Goal: Navigation & Orientation: Find specific page/section

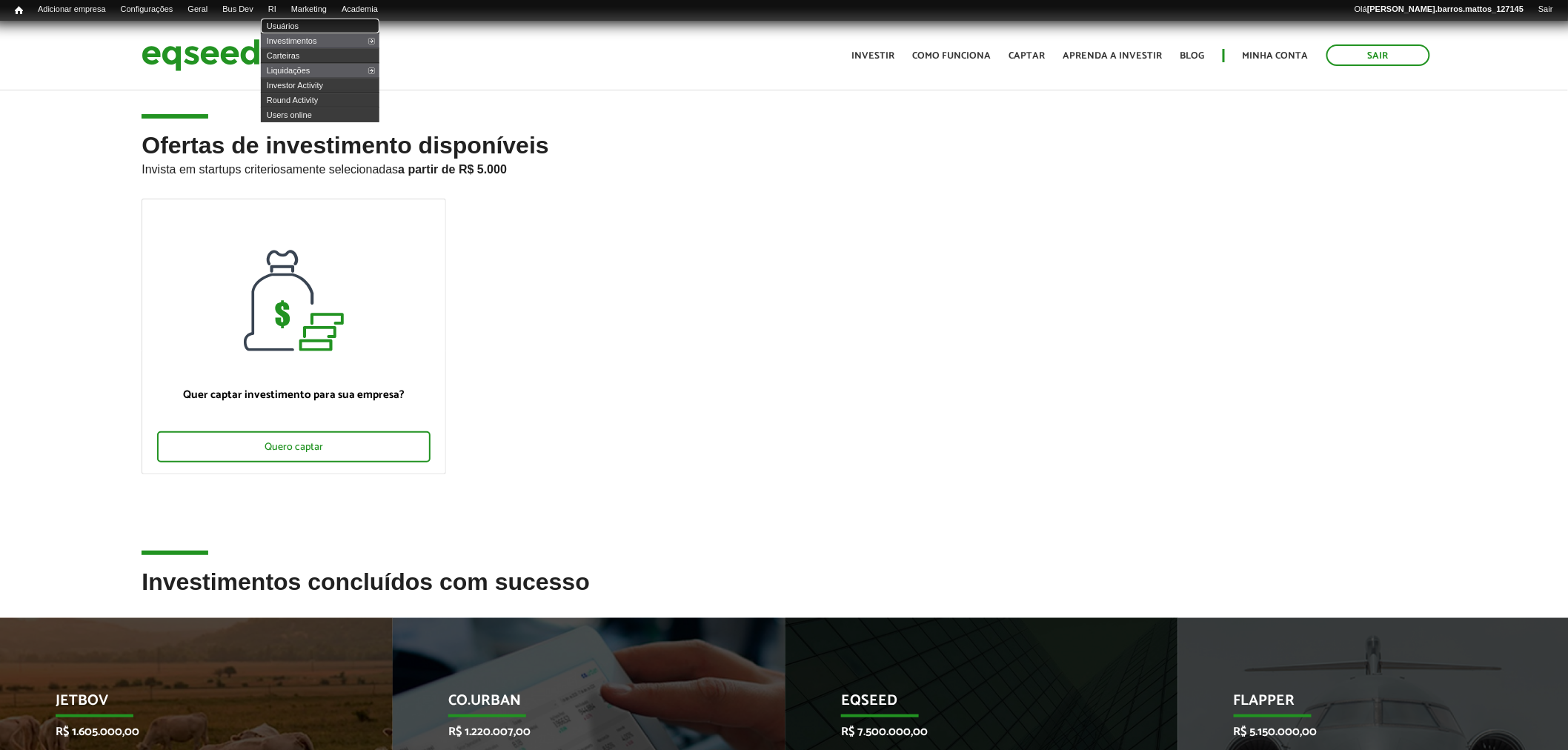
click at [301, 28] on link "Usuários" at bounding box center [320, 26] width 119 height 15
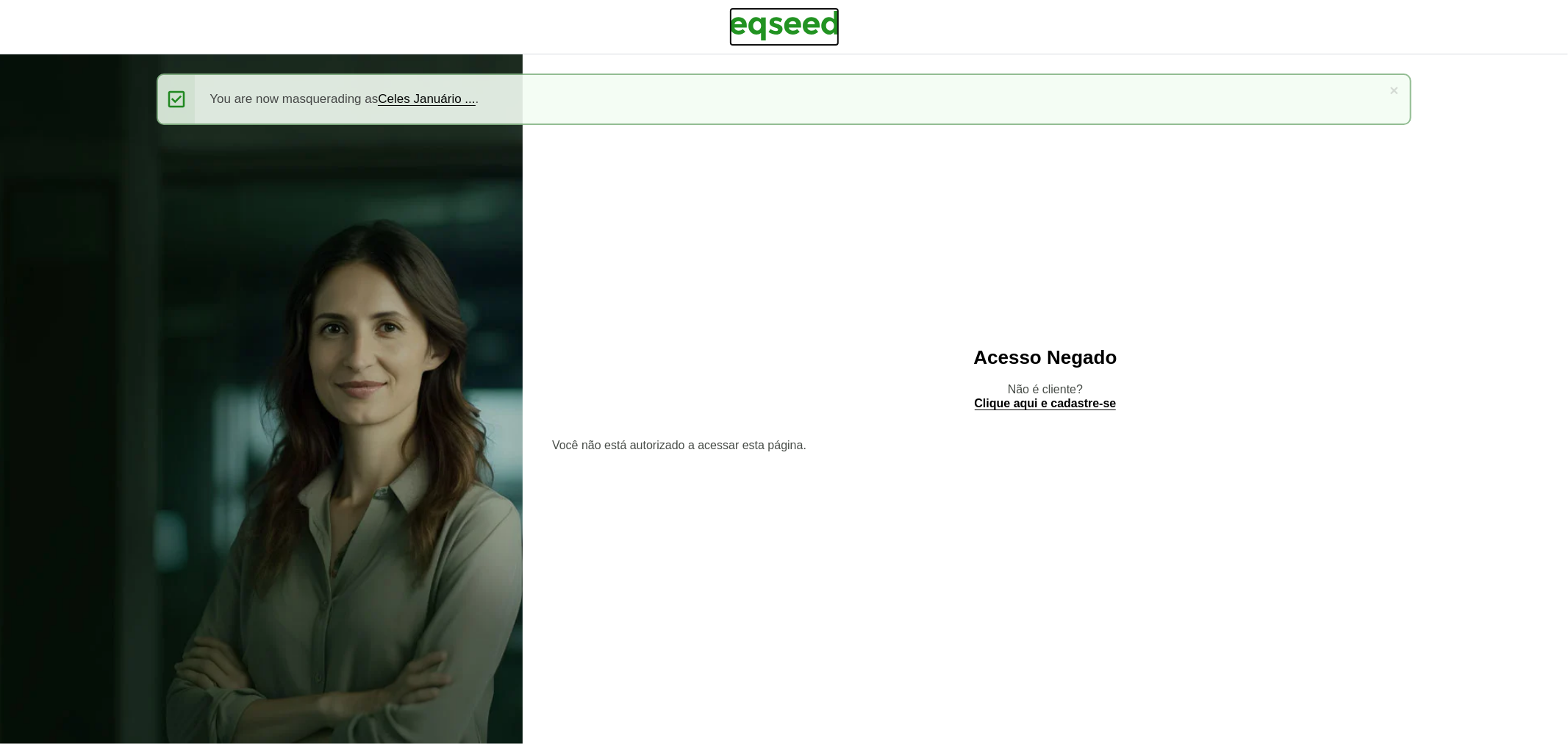
click at [749, 24] on img at bounding box center [784, 26] width 110 height 37
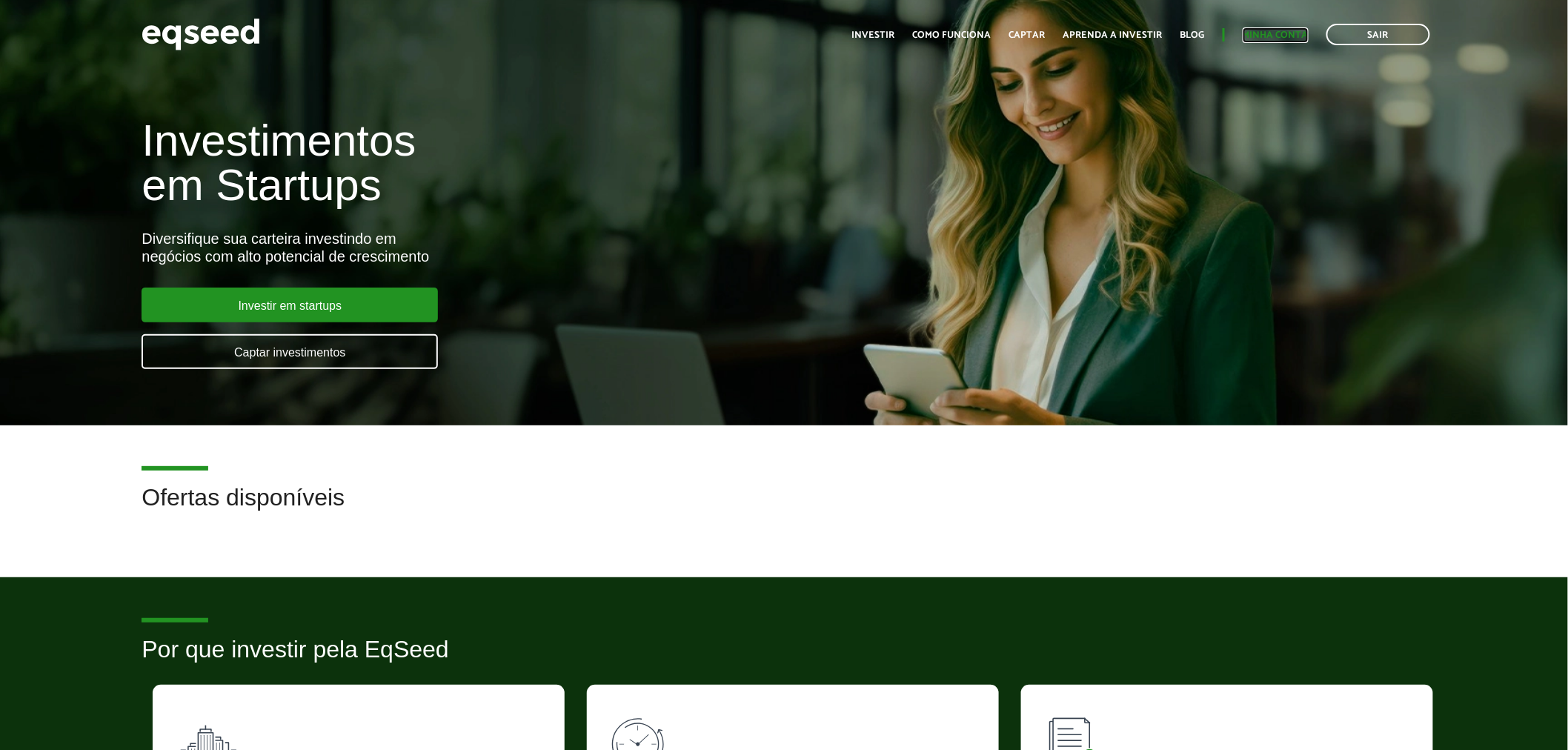
click at [1257, 39] on link "Minha conta" at bounding box center [1275, 35] width 66 height 9
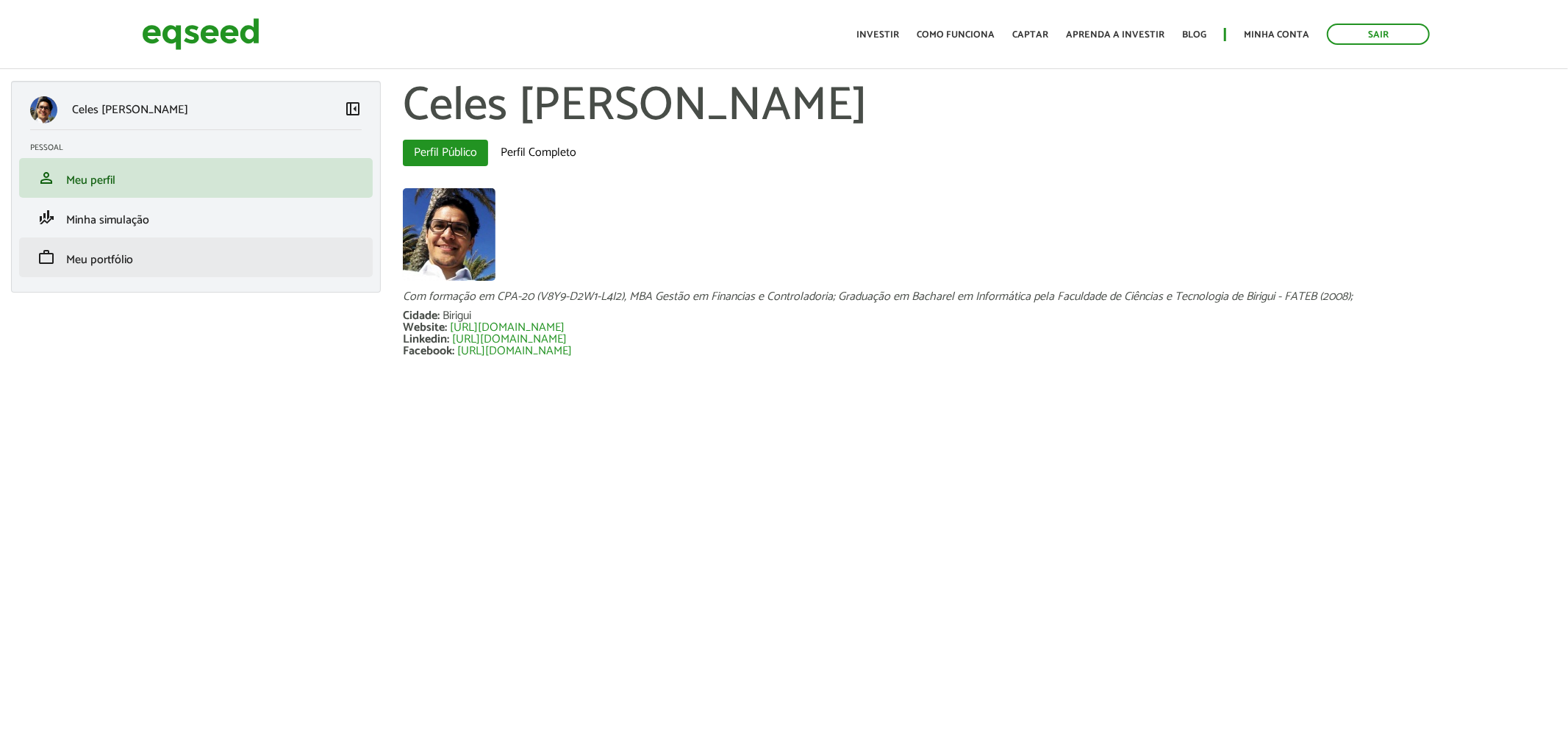
click at [158, 269] on li "work Meu portfólio" at bounding box center [196, 258] width 354 height 40
click at [159, 260] on link "work Meu portfólio" at bounding box center [195, 257] width 331 height 18
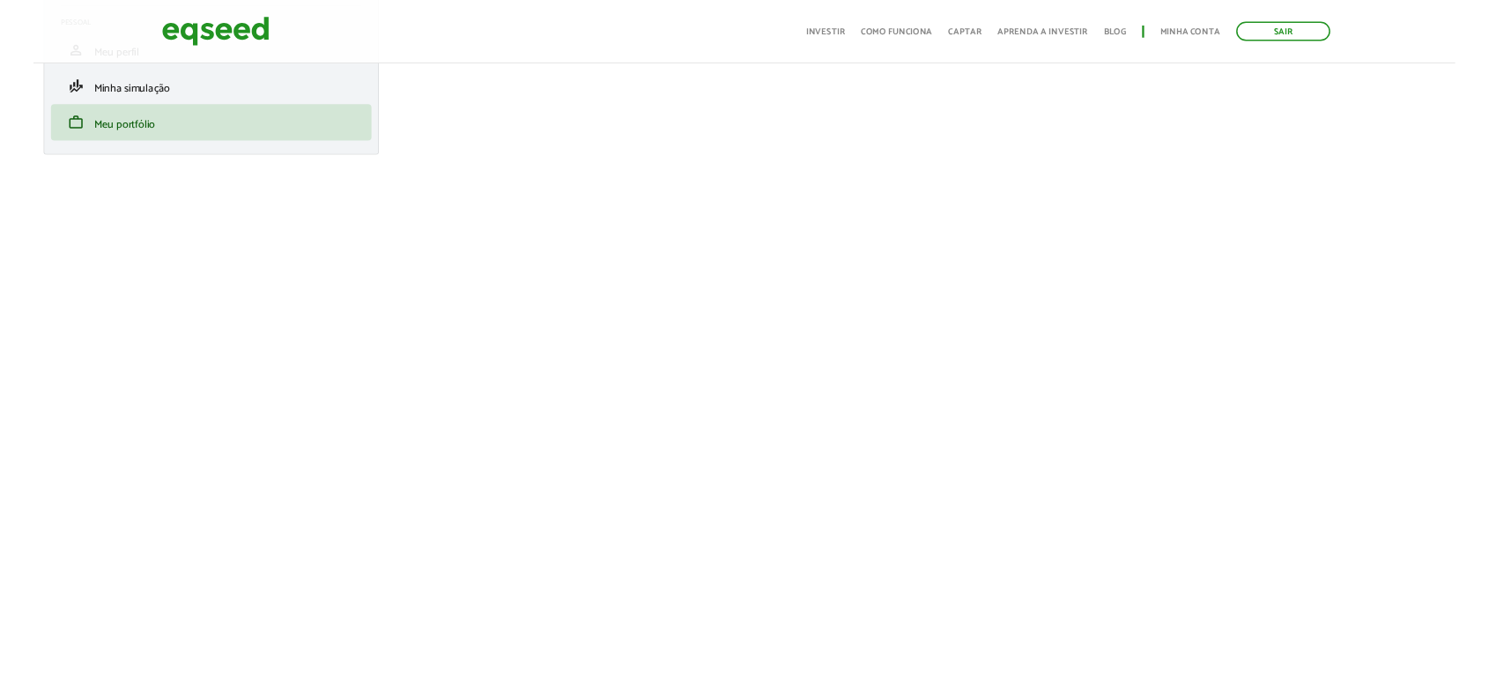
scroll to position [148, 0]
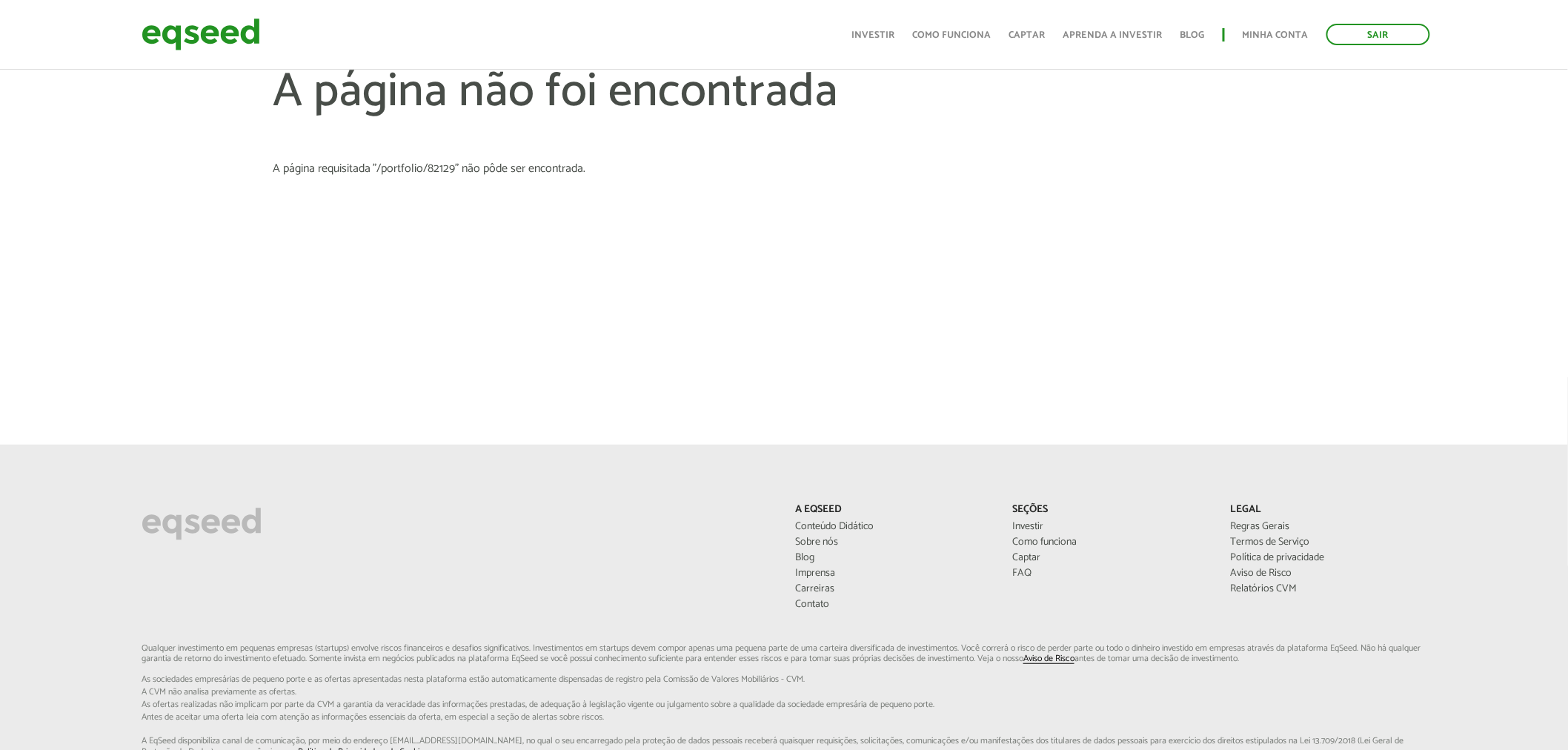
scroll to position [157, 0]
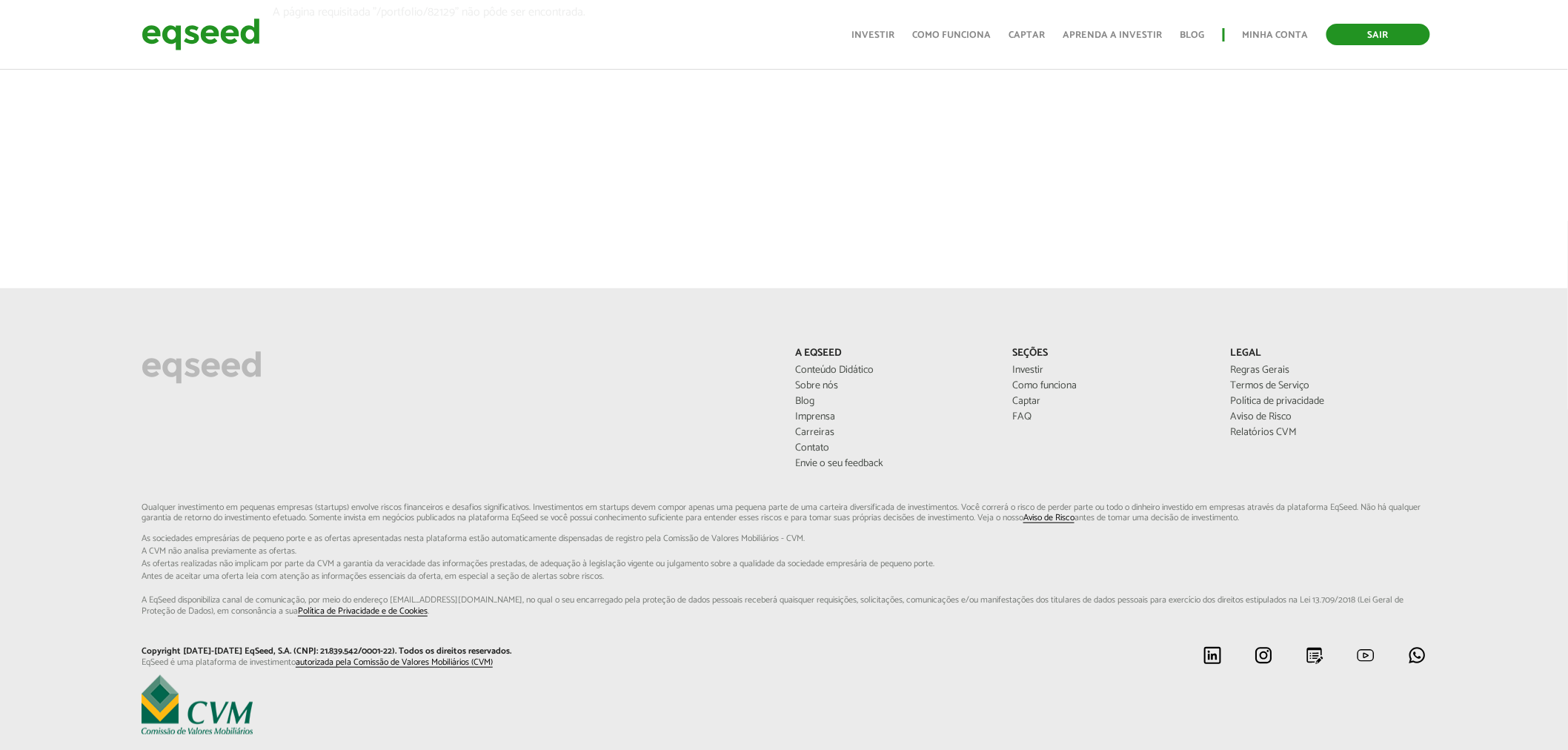
click at [1384, 34] on link "Sair" at bounding box center [1378, 35] width 103 height 22
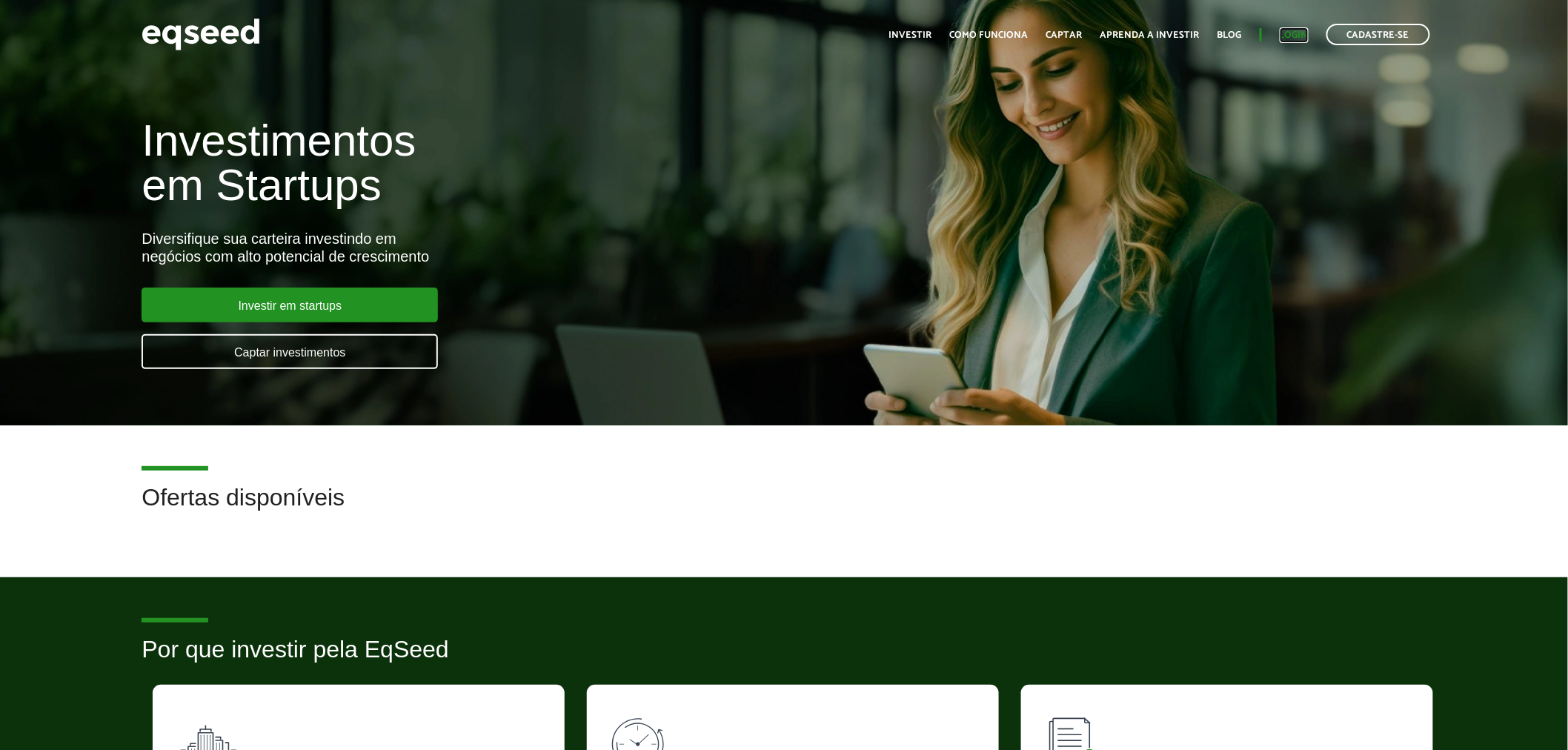
click at [1297, 40] on link "Login" at bounding box center [1294, 35] width 29 height 9
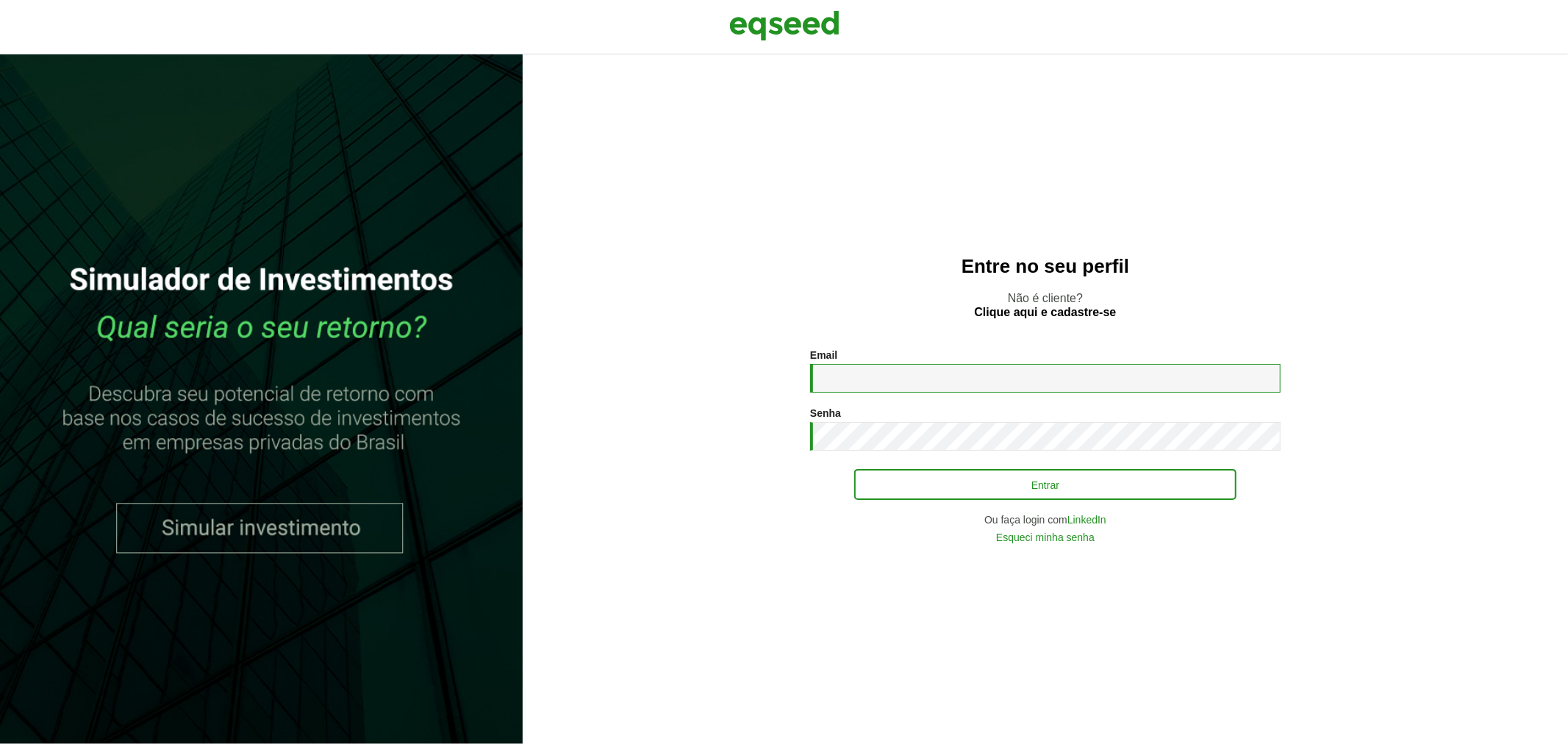
type input "**********"
click at [914, 488] on button "Entrar" at bounding box center [1046, 484] width 382 height 28
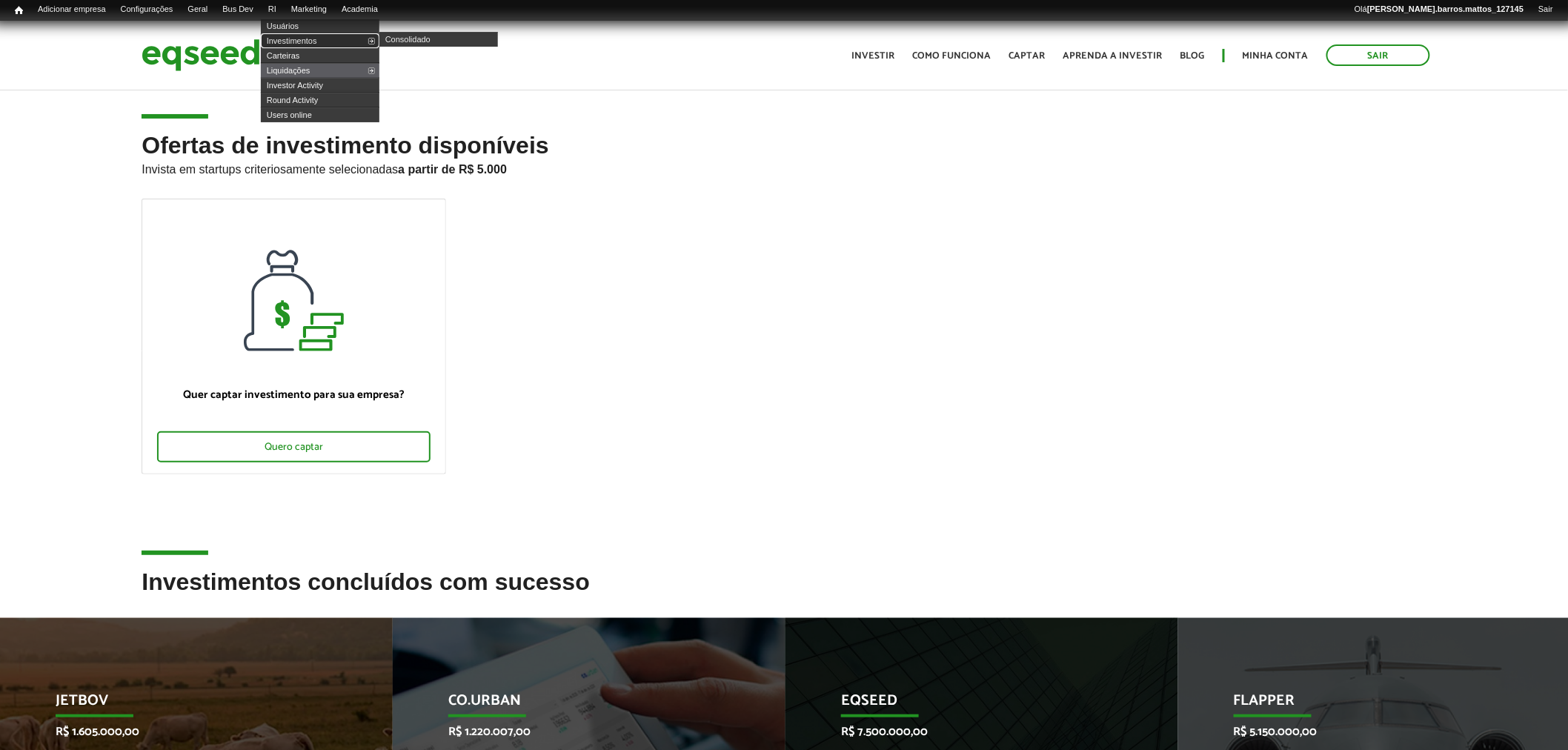
click at [301, 40] on link "Investimentos" at bounding box center [320, 41] width 119 height 15
